Goal: Book appointment/travel/reservation

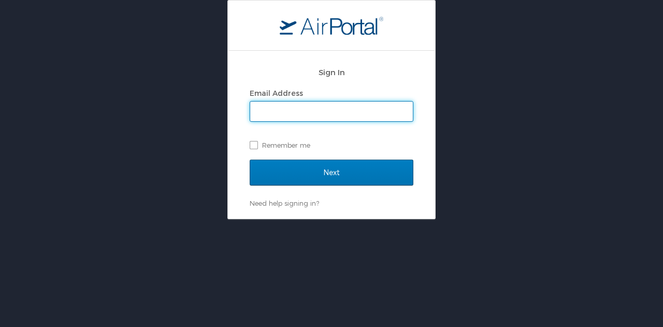
click at [0, 326] on com-1password-button at bounding box center [0, 327] width 0 height 0
type input "lottie@dems.ag"
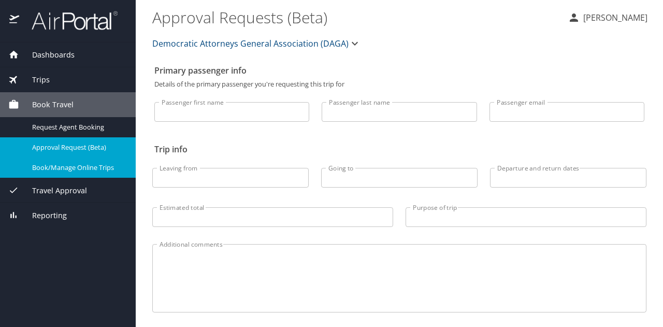
click at [81, 170] on span "Book/Manage Online Trips" at bounding box center [77, 168] width 91 height 10
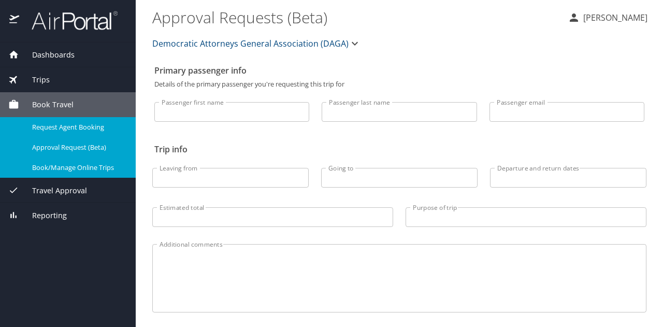
click at [47, 125] on span "Request Agent Booking" at bounding box center [77, 127] width 91 height 10
